Goal: Task Accomplishment & Management: Use online tool/utility

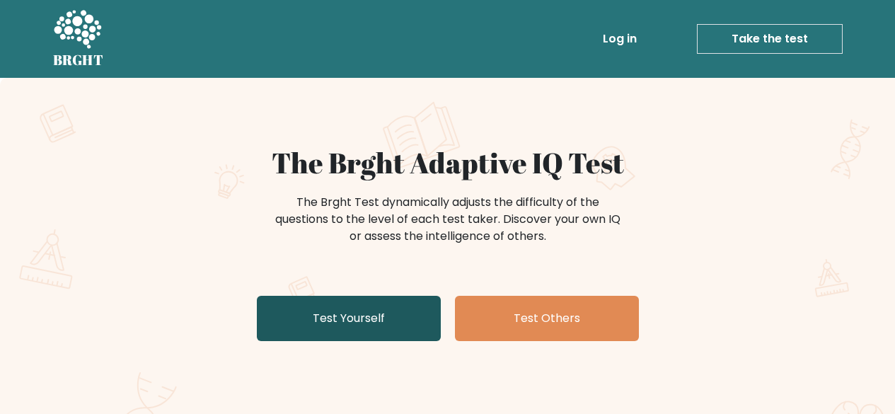
click at [352, 320] on link "Test Yourself" at bounding box center [349, 318] width 184 height 45
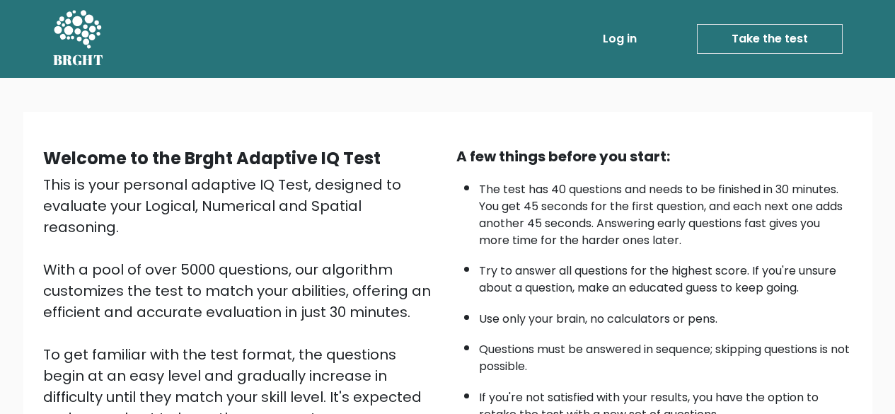
click at [775, 38] on link "Take the test" at bounding box center [770, 39] width 146 height 30
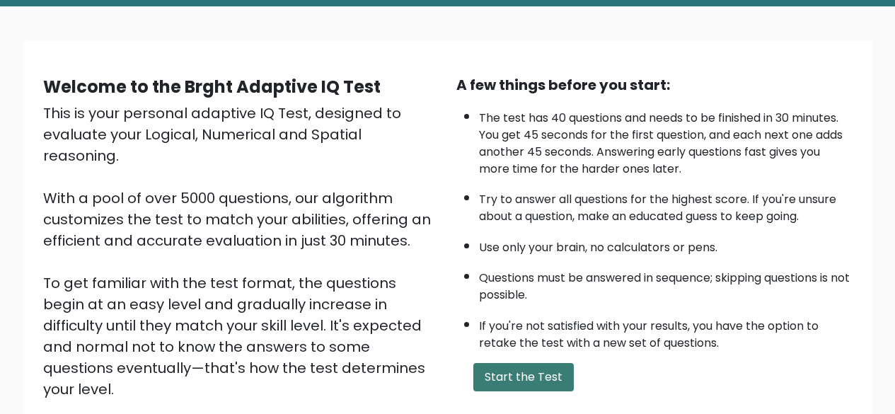
scroll to position [71, 0]
